Goal: Find specific page/section: Find specific page/section

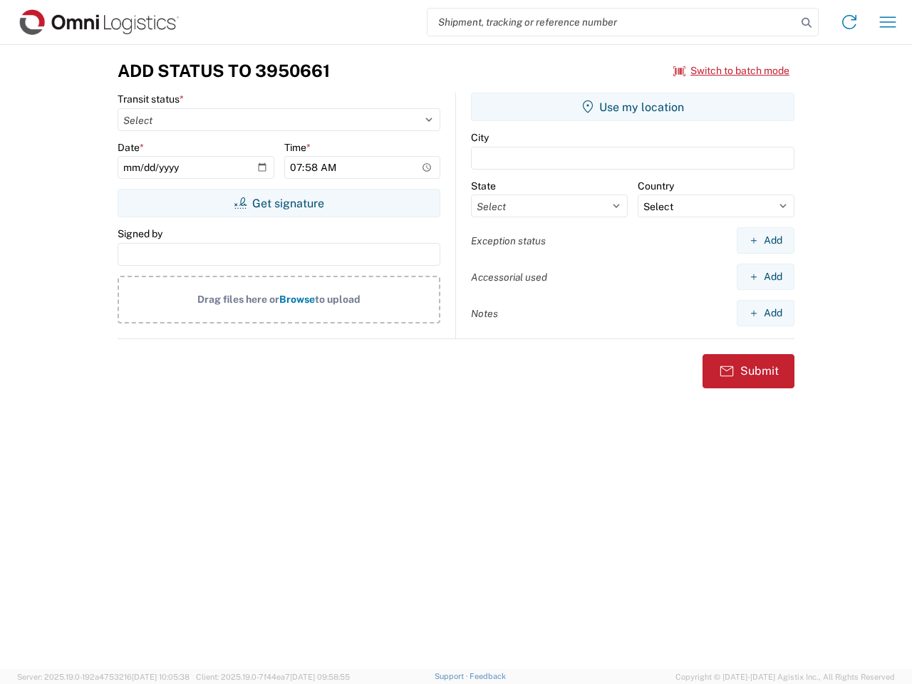
click at [612, 22] on input "search" at bounding box center [611, 22] width 369 height 27
click at [807, 23] on icon at bounding box center [807, 23] width 20 height 20
click at [849, 22] on icon at bounding box center [849, 22] width 23 height 23
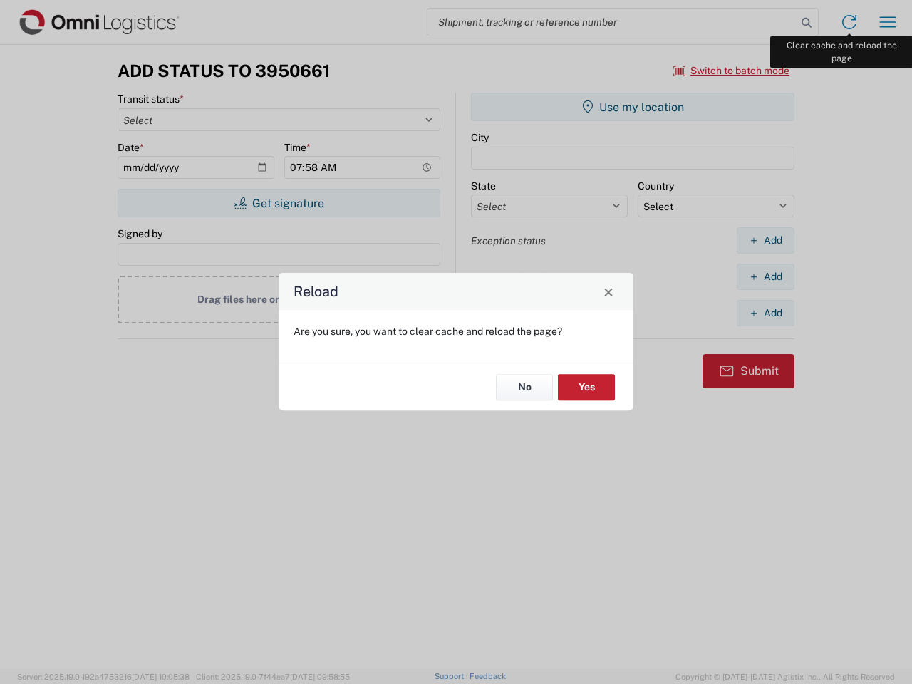
click at [888, 22] on div "Reload Are you sure, you want to clear cache and reload the page? No Yes" at bounding box center [456, 342] width 912 height 684
click at [732, 71] on div "Reload Are you sure, you want to clear cache and reload the page? No Yes" at bounding box center [456, 342] width 912 height 684
click at [279, 203] on div "Reload Are you sure, you want to clear cache and reload the page? No Yes" at bounding box center [456, 342] width 912 height 684
click at [633, 107] on div "Reload Are you sure, you want to clear cache and reload the page? No Yes" at bounding box center [456, 342] width 912 height 684
click at [765, 240] on div "Reload Are you sure, you want to clear cache and reload the page? No Yes" at bounding box center [456, 342] width 912 height 684
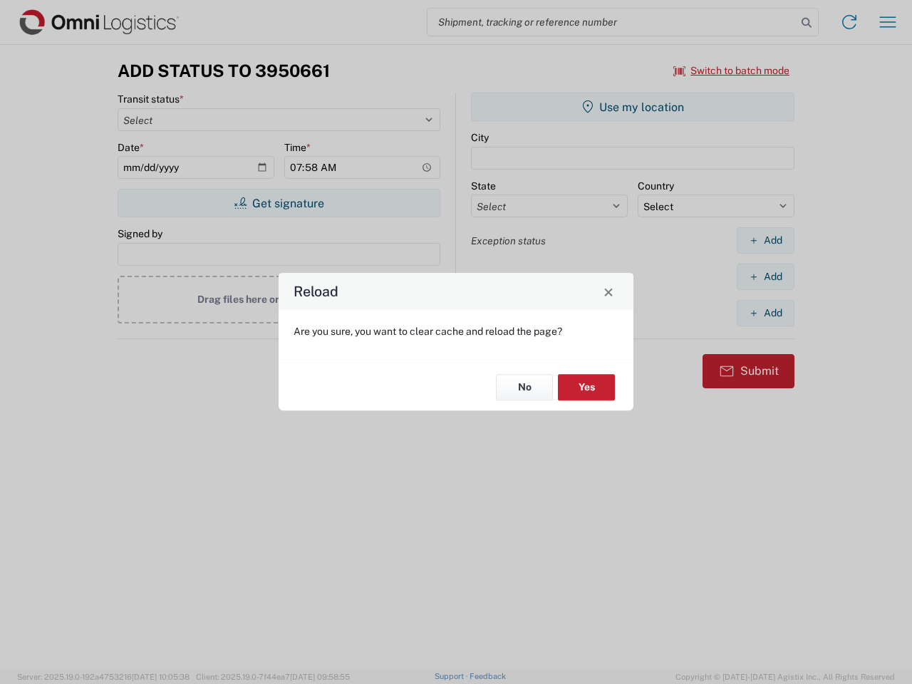
click at [765, 276] on div "Reload Are you sure, you want to clear cache and reload the page? No Yes" at bounding box center [456, 342] width 912 height 684
click at [765, 313] on div "Reload Are you sure, you want to clear cache and reload the page? No Yes" at bounding box center [456, 342] width 912 height 684
